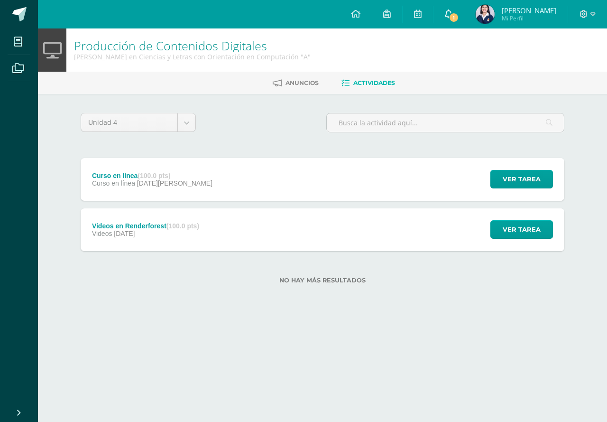
click at [451, 9] on link "1" at bounding box center [449, 14] width 30 height 28
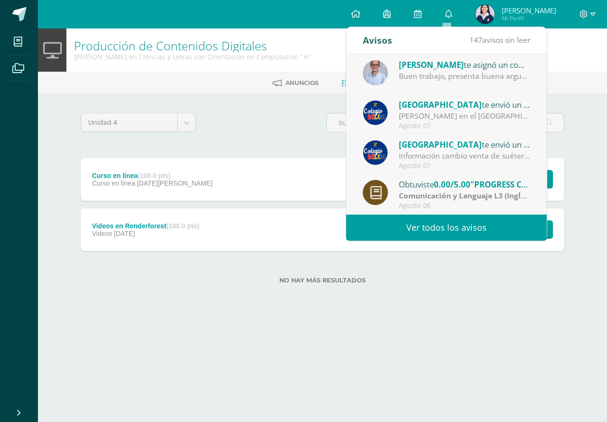
click at [448, 71] on div "Buen trabajo, presenta buena argumentación, ejemplos pertinentes y buena redacc…" at bounding box center [465, 76] width 132 height 11
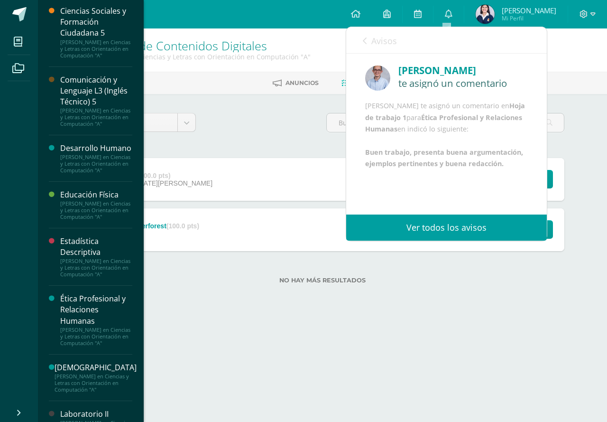
scroll to position [142, 0]
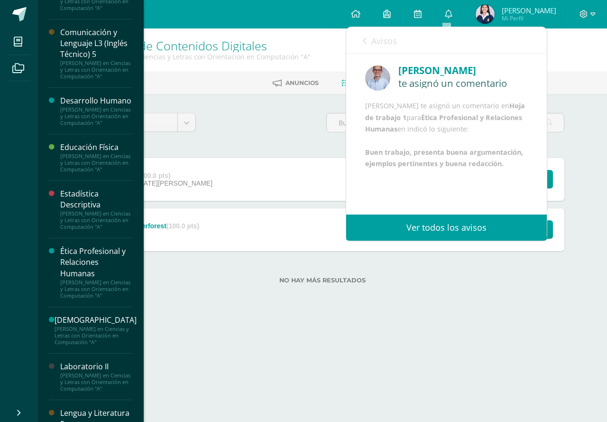
click at [81, 278] on div "Ética Profesional y Relaciones Humanas" at bounding box center [96, 262] width 72 height 33
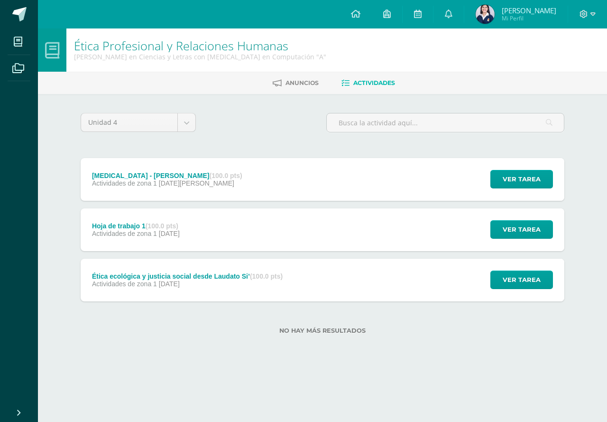
click at [232, 271] on div "Ética ecológica y justicia social desde Laudato Si’ (100.0 pts) Actividades de …" at bounding box center [187, 280] width 213 height 43
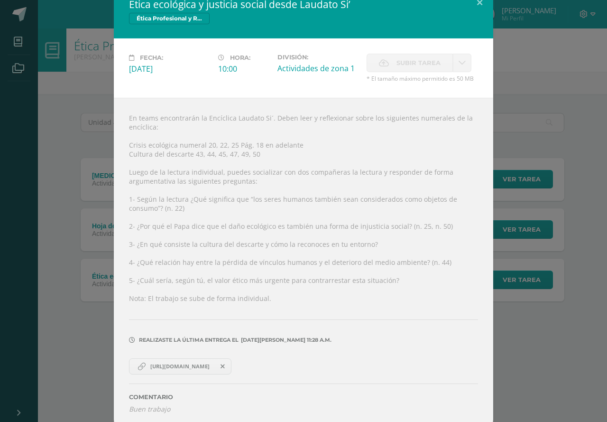
scroll to position [21, 0]
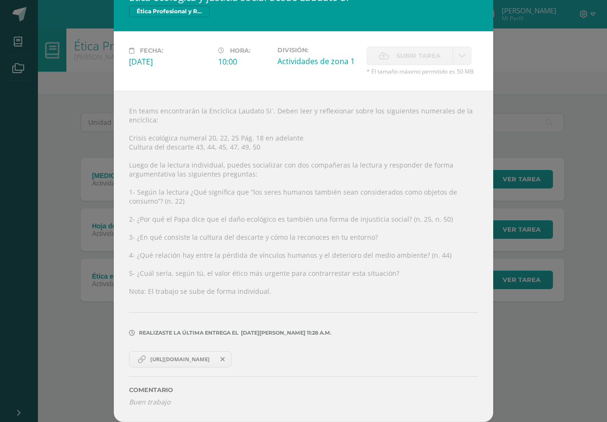
click at [63, 245] on div "Ética ecológica y justicia social desde Laudato Si’ Ética Profesional y Relacio…" at bounding box center [304, 200] width 600 height 443
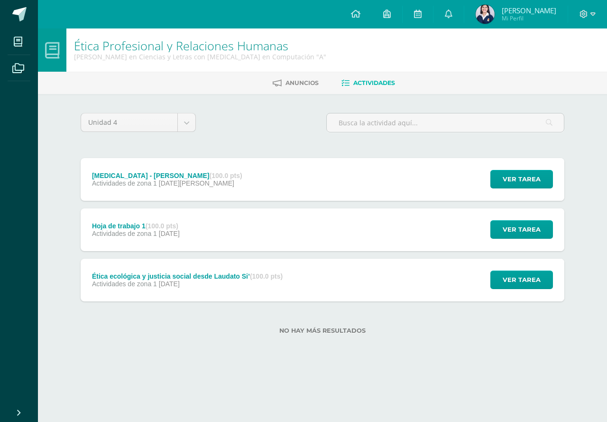
click at [156, 240] on div "Hoja de trabajo 1 (100.0 pts) Actividades de zona 1 23 de Julio" at bounding box center [136, 229] width 111 height 43
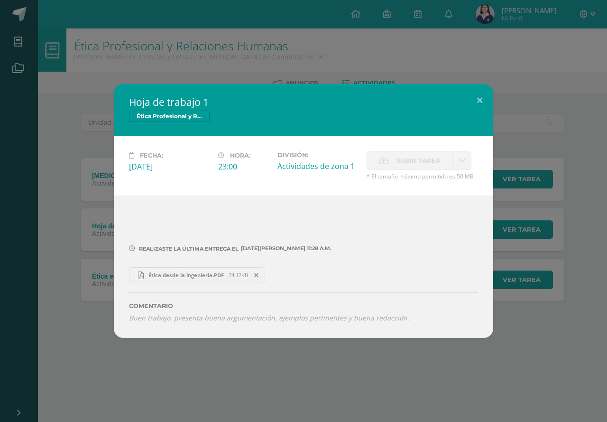
click at [60, 240] on div "Hoja de trabajo 1 Ética Profesional y Relaciones Humanas Fecha: Miércoles 23 de…" at bounding box center [304, 210] width 600 height 253
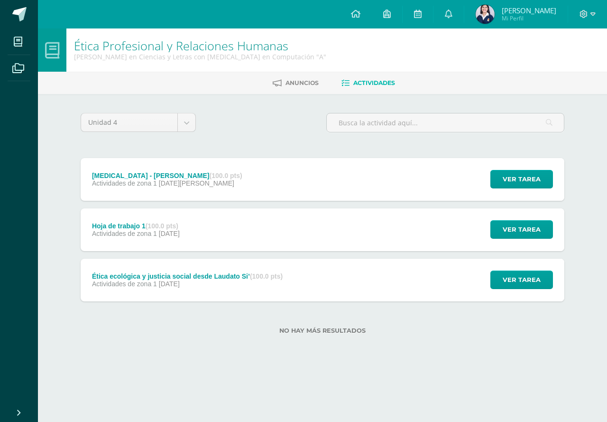
click at [147, 183] on span "Actividades de zona 1" at bounding box center [124, 183] width 65 height 8
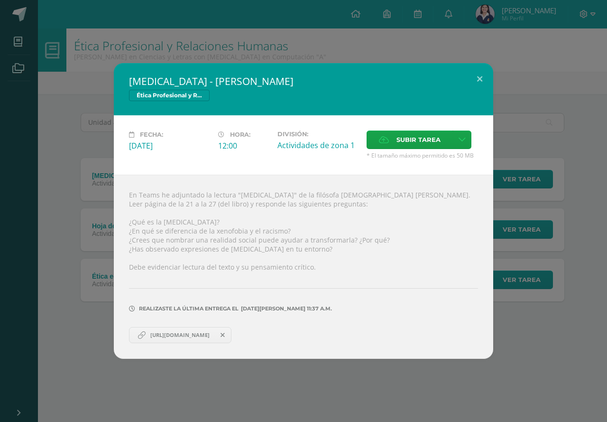
click at [53, 241] on div "Aporofobia - Adela Cortina Ética Profesional y Relaciones Humanas Fecha: Miérco…" at bounding box center [304, 211] width 600 height 296
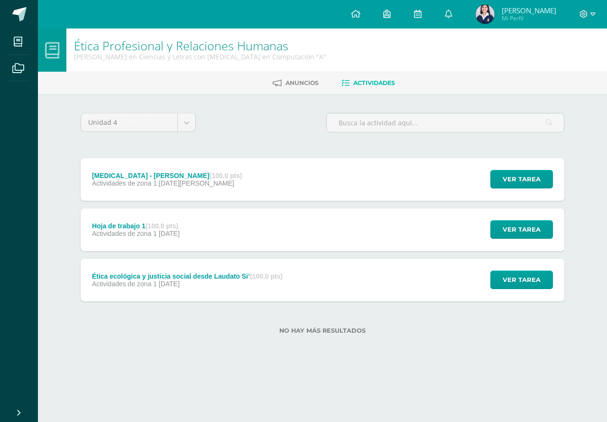
click at [259, 185] on div "Aporofobia - Adela Cortina (100.0 pts) Actividades de zona 1 30 de Julio Ver ta…" at bounding box center [323, 179] width 484 height 43
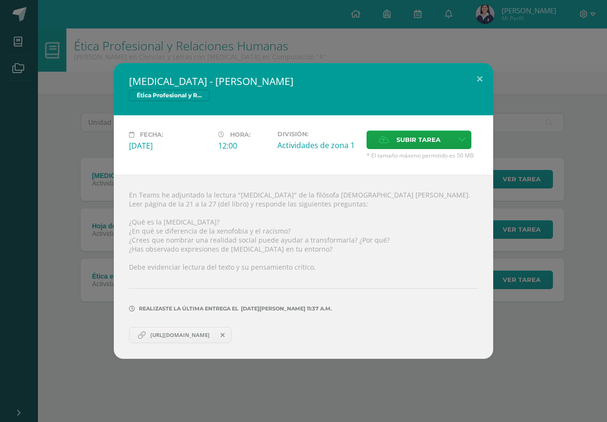
click at [83, 182] on div "Aporofobia - Adela Cortina Ética Profesional y Relaciones Humanas Fecha: Miérco…" at bounding box center [304, 211] width 600 height 296
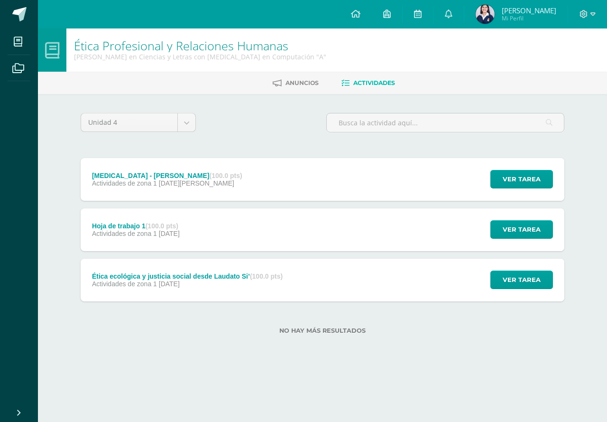
click at [179, 187] on div "Aporofobia - Adela Cortina (100.0 pts) Actividades de zona 1 30 de Julio" at bounding box center [167, 179] width 173 height 43
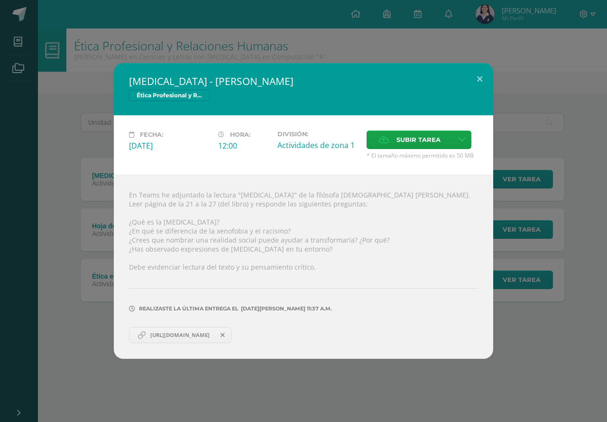
click at [74, 193] on div "Aporofobia - Adela Cortina Ética Profesional y Relaciones Humanas Fecha: Miérco…" at bounding box center [304, 211] width 600 height 296
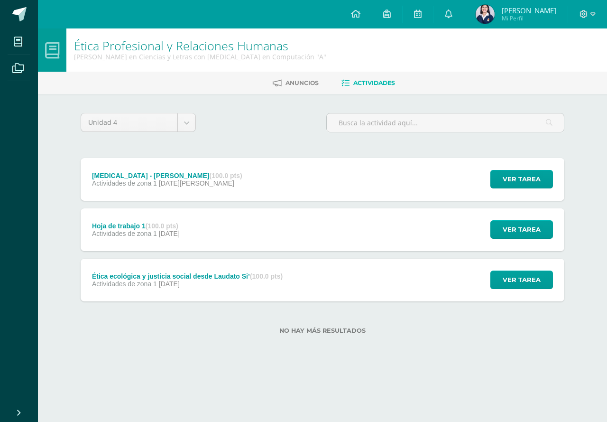
click at [489, 11] on img at bounding box center [485, 14] width 19 height 19
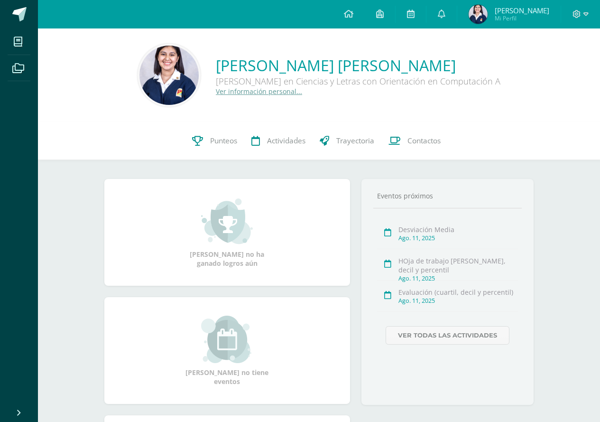
click at [212, 151] on link "Punteos" at bounding box center [214, 141] width 59 height 38
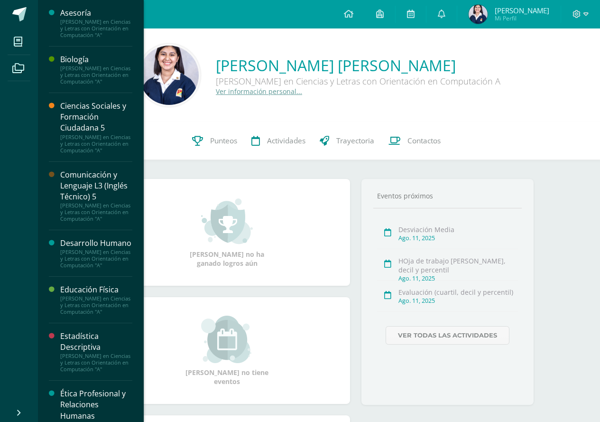
click at [78, 195] on div "Comunicación y Lenguaje L3 (Inglés Técnico) 5" at bounding box center [96, 185] width 72 height 33
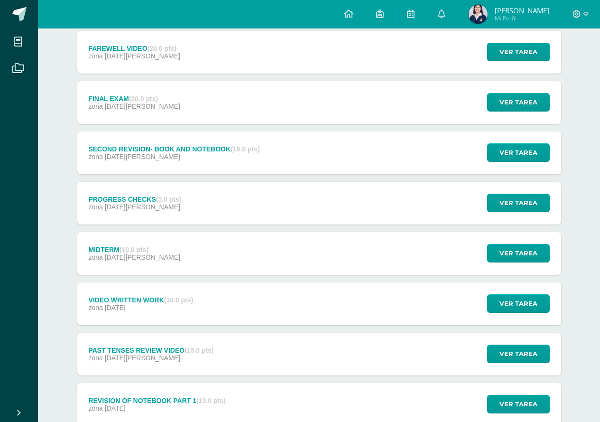
scroll to position [142, 0]
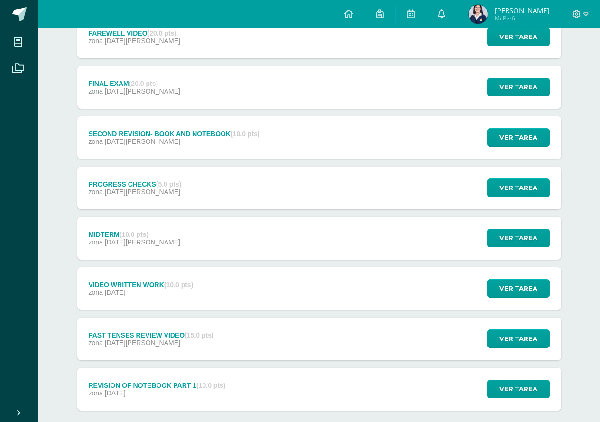
click at [136, 198] on div "PROGRESS CHECKS (5.0 pts) zona [DATE][PERSON_NAME]" at bounding box center [135, 188] width 116 height 43
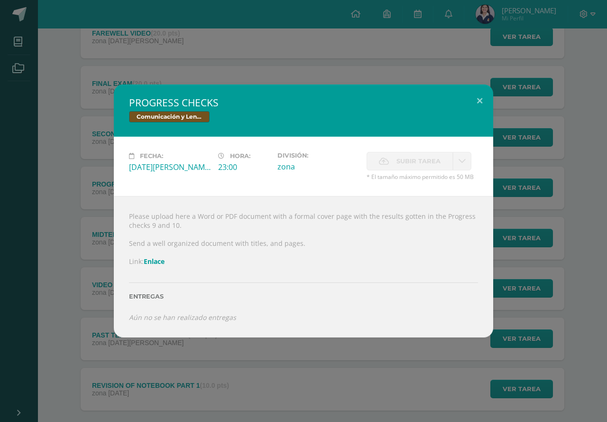
click at [281, 56] on div "PROGRESS CHECKS Comunicación y Lenguaje L3 (Inglés Técnico) 5 Fecha: [DATE][PER…" at bounding box center [303, 211] width 607 height 422
